Goal: Check status: Check status

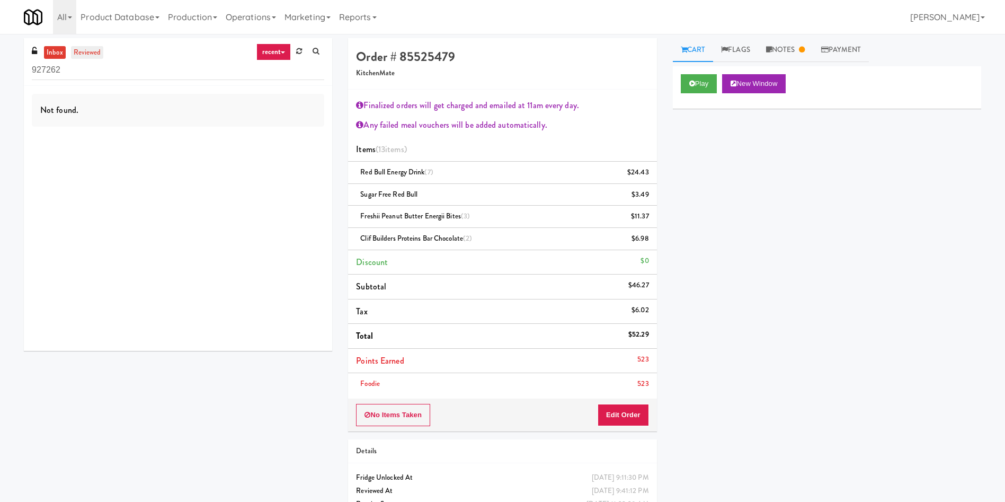
click at [84, 50] on link "reviewed" at bounding box center [87, 52] width 33 height 13
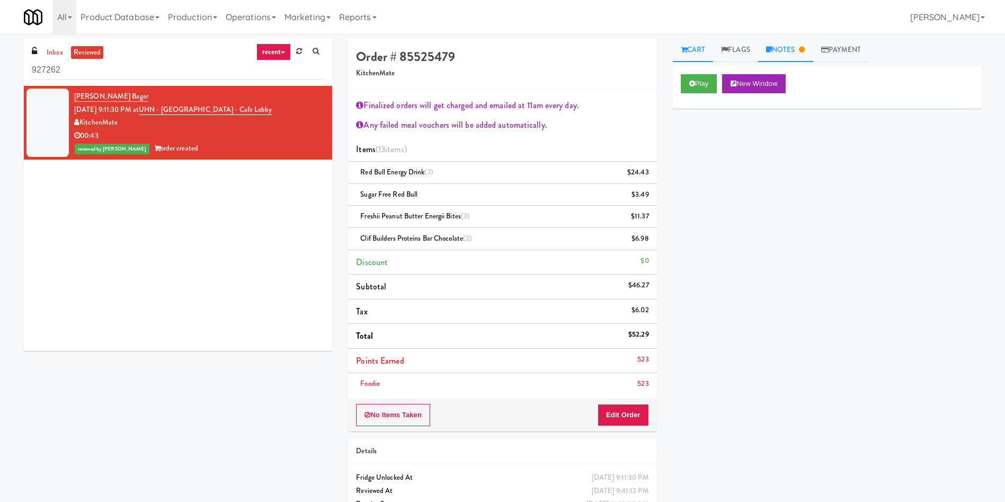
click at [802, 51] on link "Notes" at bounding box center [785, 50] width 55 height 24
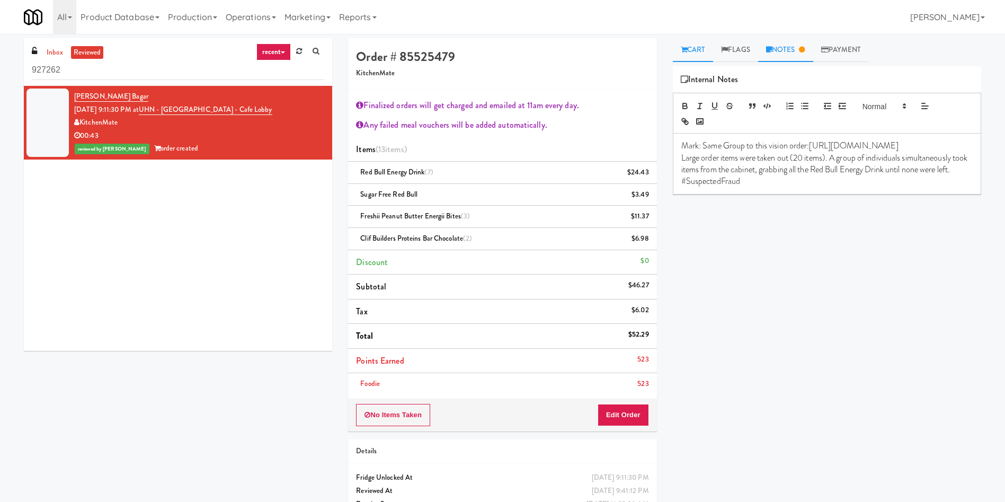
click at [697, 46] on link "Cart" at bounding box center [693, 50] width 41 height 24
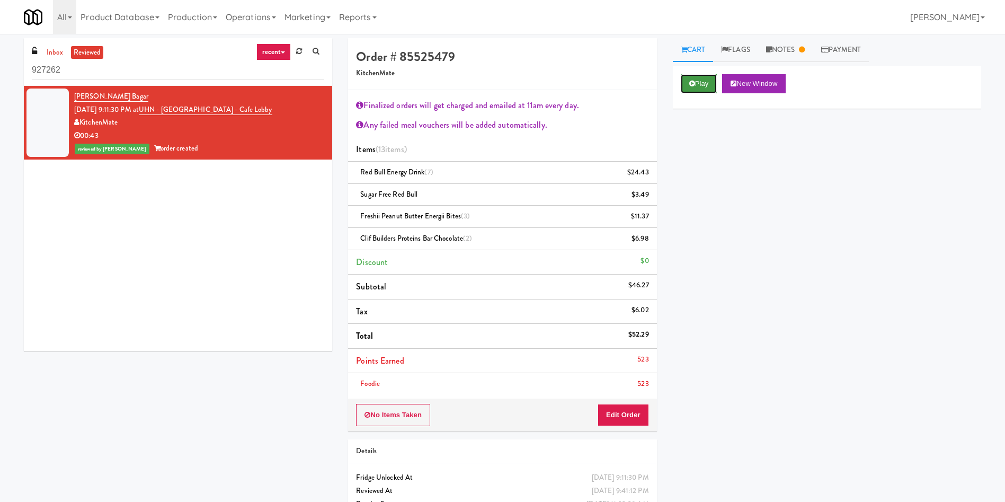
click at [699, 82] on button "Play" at bounding box center [699, 83] width 37 height 19
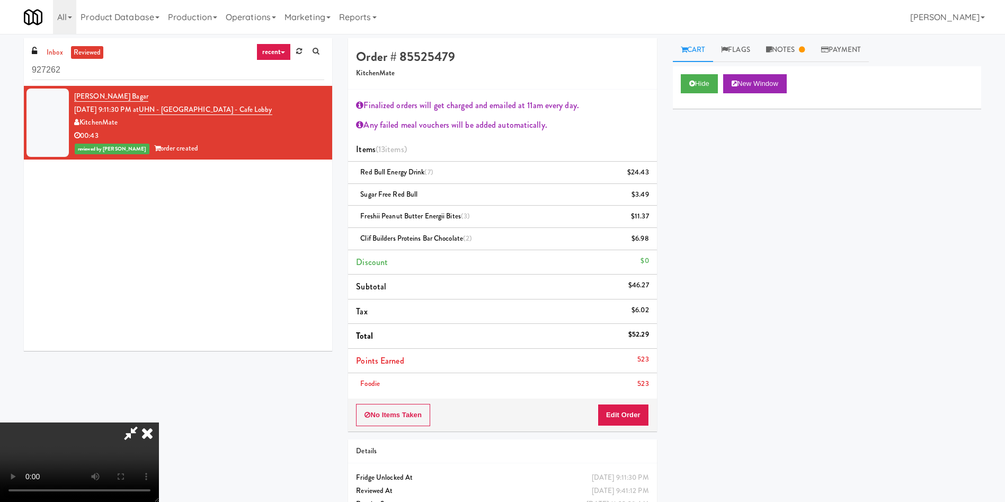
click at [159, 422] on icon at bounding box center [147, 432] width 23 height 21
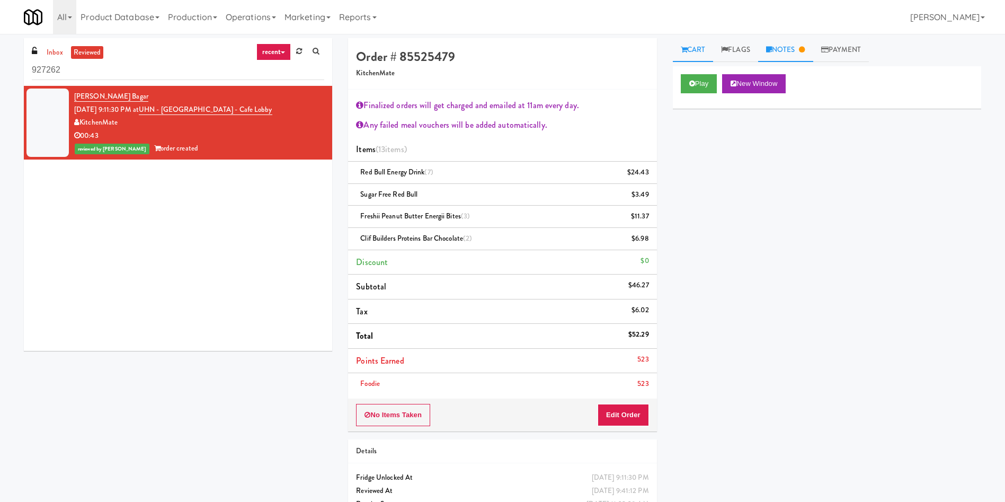
click at [777, 53] on link "Notes" at bounding box center [785, 50] width 55 height 24
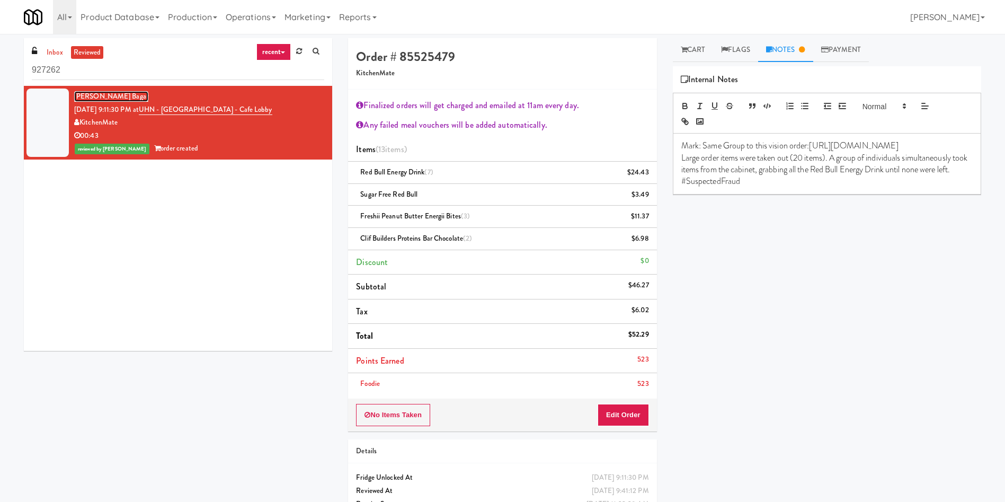
click at [98, 95] on link "[PERSON_NAME] Bagar" at bounding box center [111, 96] width 74 height 11
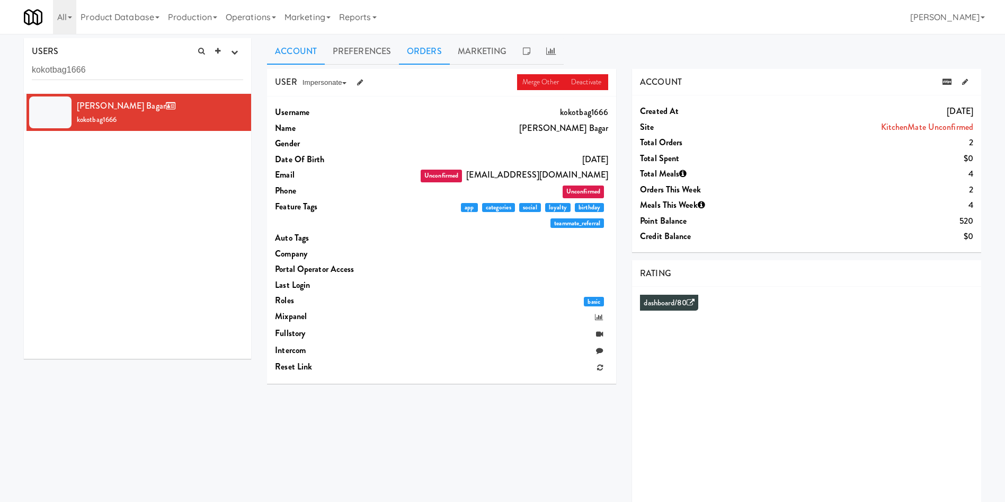
click at [435, 48] on link "Orders" at bounding box center [424, 51] width 51 height 26
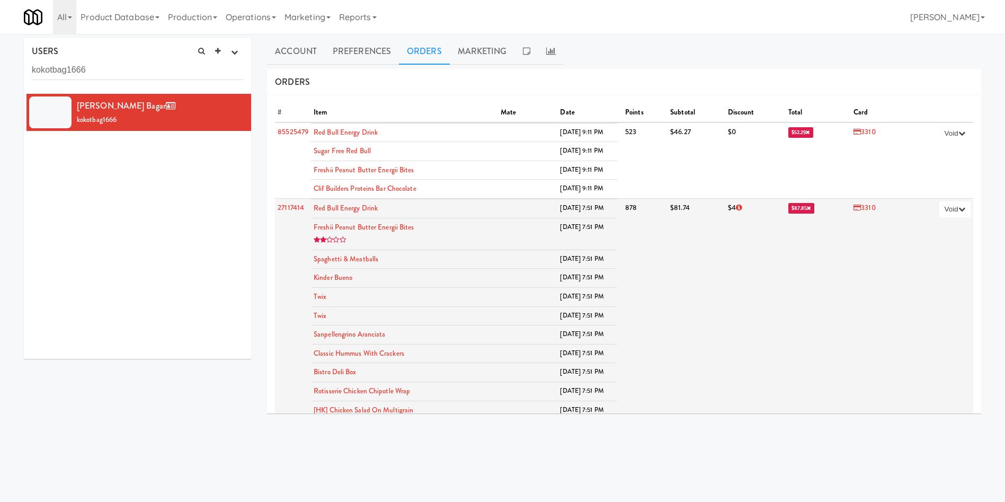
click at [789, 211] on span "$87.85" at bounding box center [802, 208] width 26 height 11
click at [789, 206] on span "$87.85" at bounding box center [802, 208] width 26 height 11
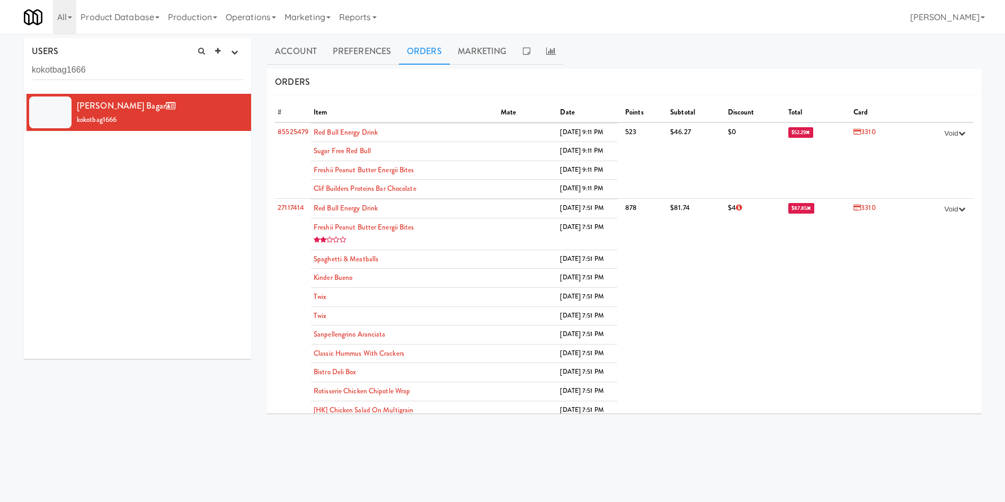
click at [51, 228] on div "[PERSON_NAME] Bagar kokotbag1666" at bounding box center [137, 226] width 227 height 265
